Goal: Task Accomplishment & Management: Use online tool/utility

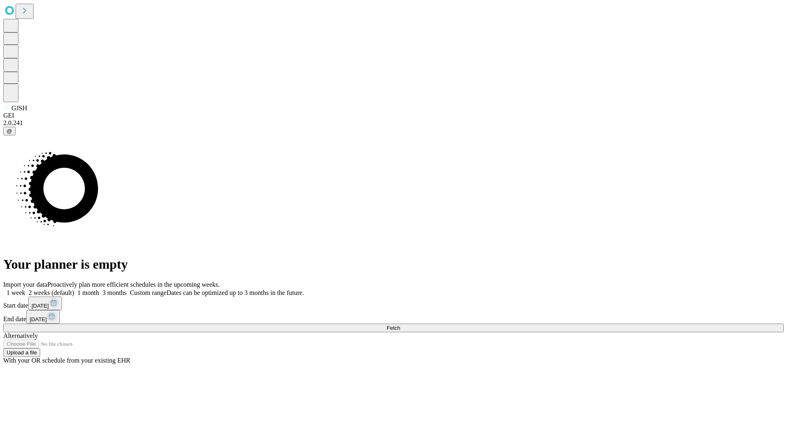
click at [400, 325] on span "Fetch" at bounding box center [393, 328] width 14 height 6
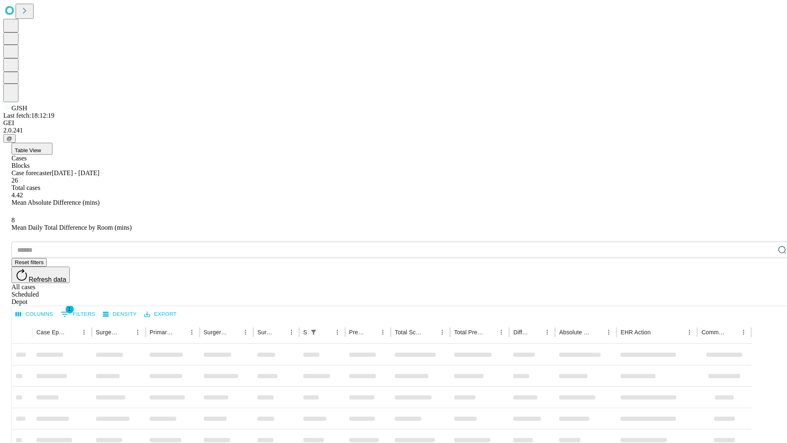
click at [41, 147] on span "Table View" at bounding box center [28, 150] width 26 height 6
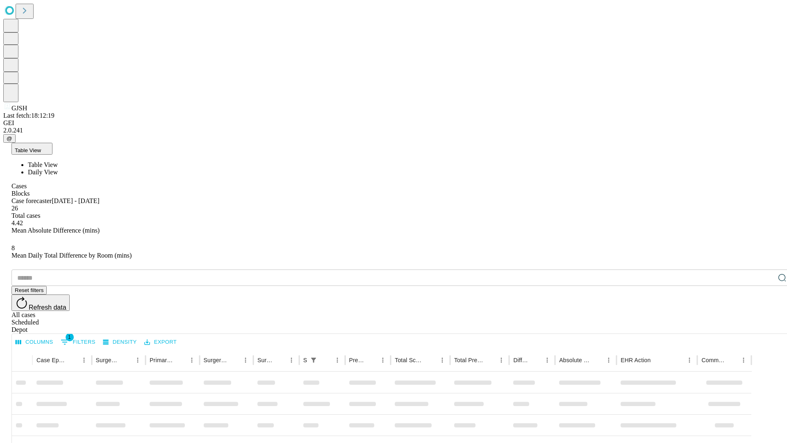
click at [58, 168] on span "Daily View" at bounding box center [43, 171] width 30 height 7
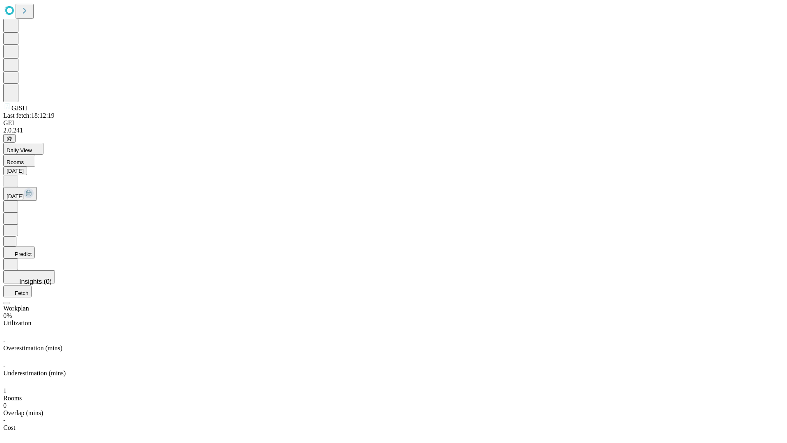
click at [35, 246] on button "Predict" at bounding box center [19, 252] width 32 height 12
